Goal: Find specific page/section: Find specific page/section

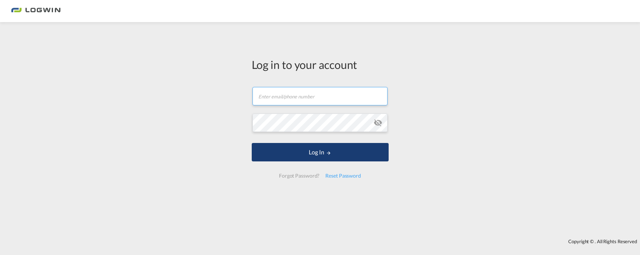
type input "[PERSON_NAME][EMAIL_ADDRESS][PERSON_NAME][DOMAIN_NAME]"
click at [347, 160] on button "Log In" at bounding box center [320, 152] width 137 height 18
